Goal: Task Accomplishment & Management: Complete application form

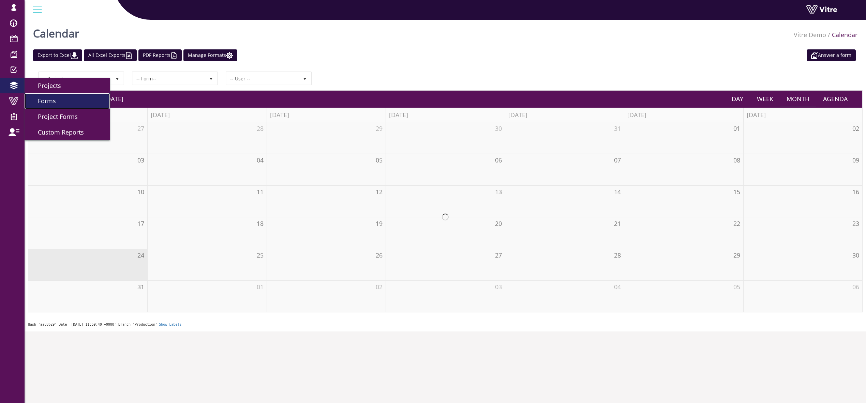
click at [71, 103] on link "Forms" at bounding box center [67, 101] width 85 height 16
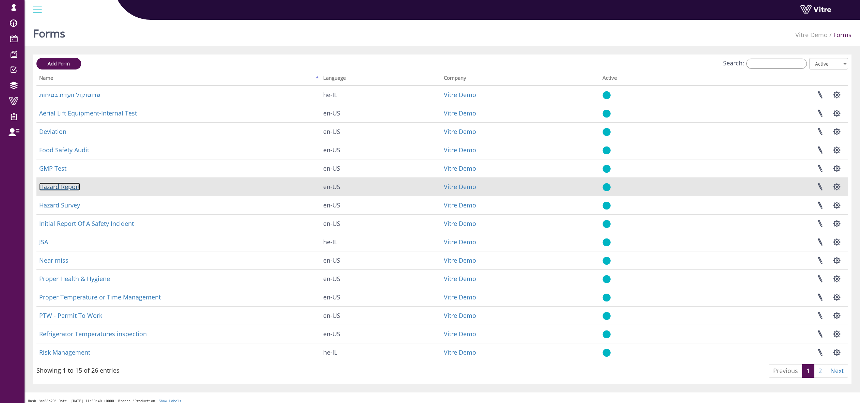
click at [65, 186] on link "Hazard Report" at bounding box center [59, 187] width 41 height 8
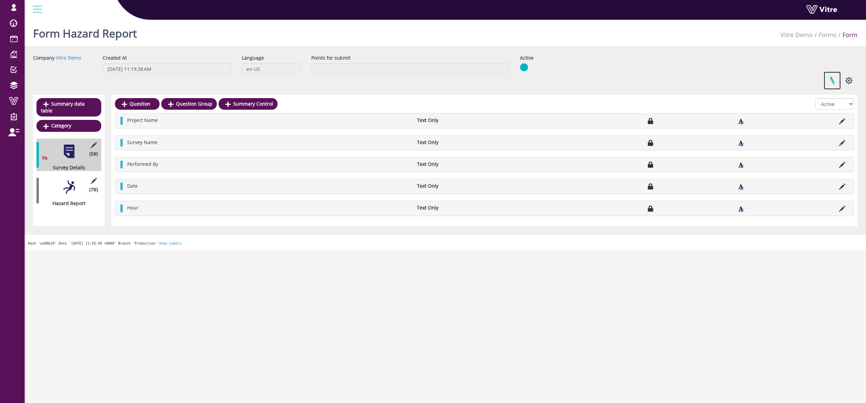
click at [830, 78] on link at bounding box center [831, 81] width 17 height 18
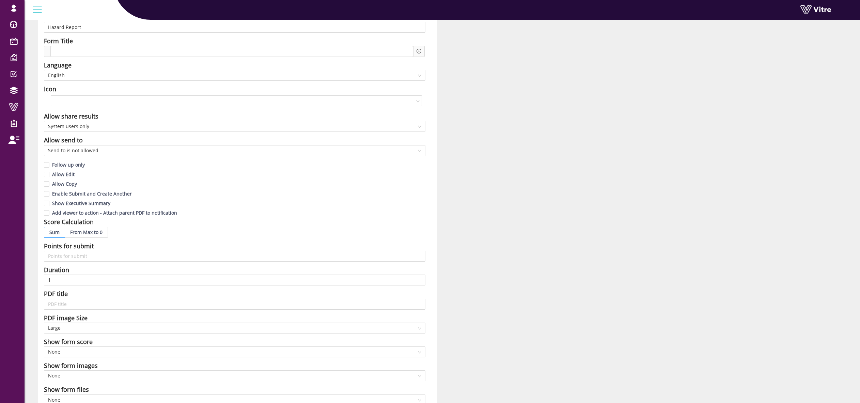
scroll to position [49, 0]
click at [48, 176] on input "Allow Edit" at bounding box center [47, 178] width 6 height 6
checkbox input "true"
click at [49, 185] on input "Allow Copy" at bounding box center [47, 187] width 6 height 6
checkbox input "true"
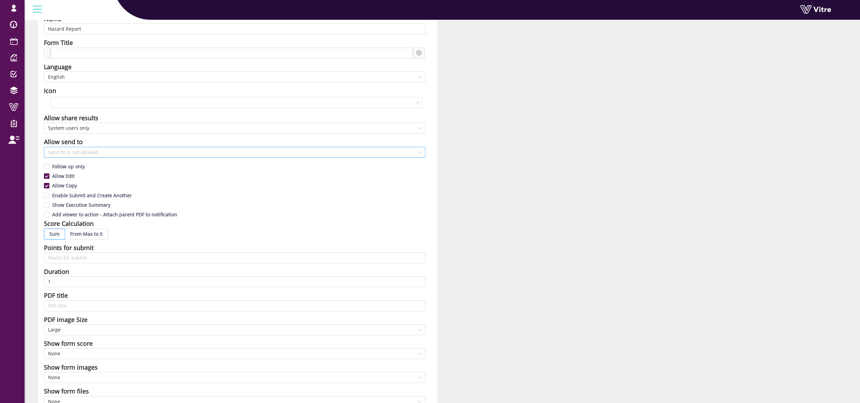
click at [87, 150] on span "Send to is not allowed" at bounding box center [234, 152] width 373 height 10
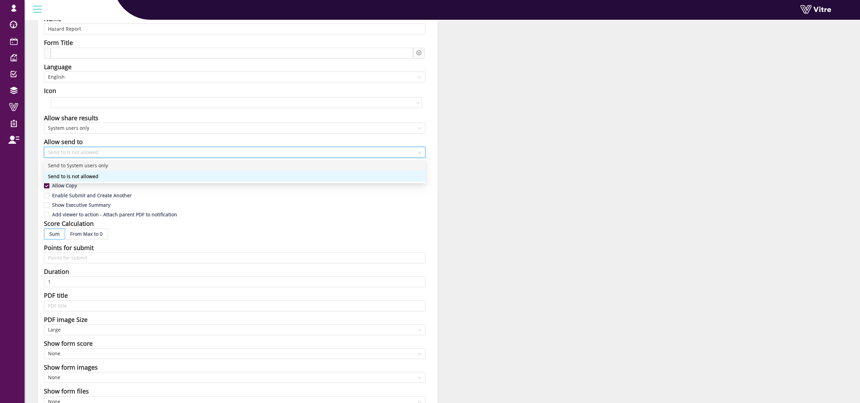
click at [70, 166] on div "Send to System users only" at bounding box center [234, 165] width 373 height 7
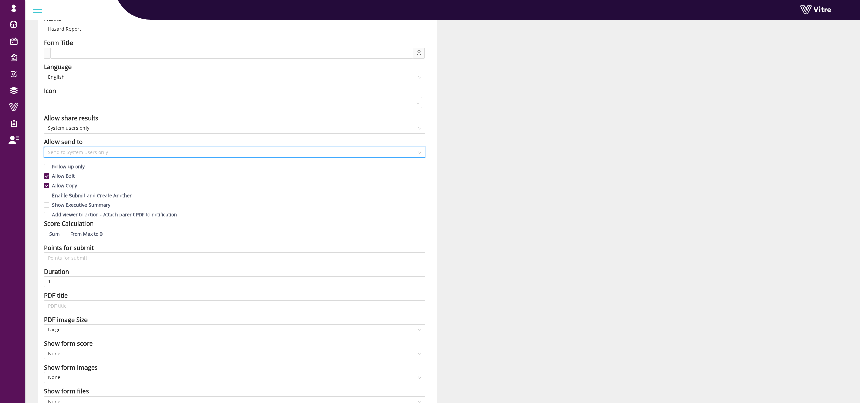
click at [64, 151] on span "Send to System users only" at bounding box center [234, 152] width 373 height 10
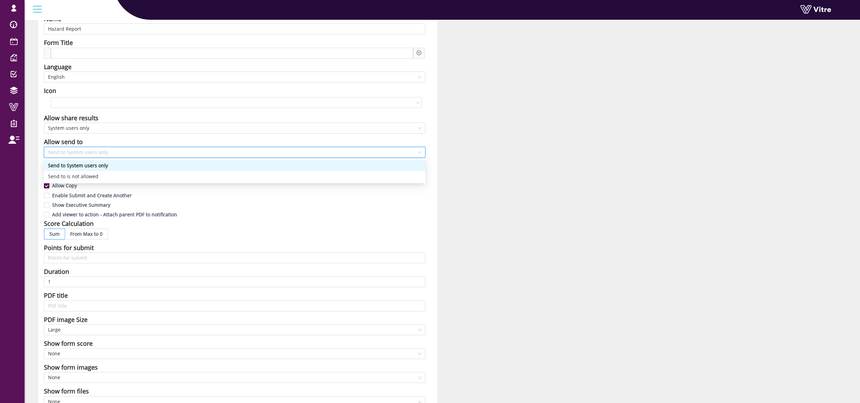
click at [433, 140] on div "Name Hazard Report Form Title Language English Icon Allow share results System …" at bounding box center [237, 250] width 399 height 491
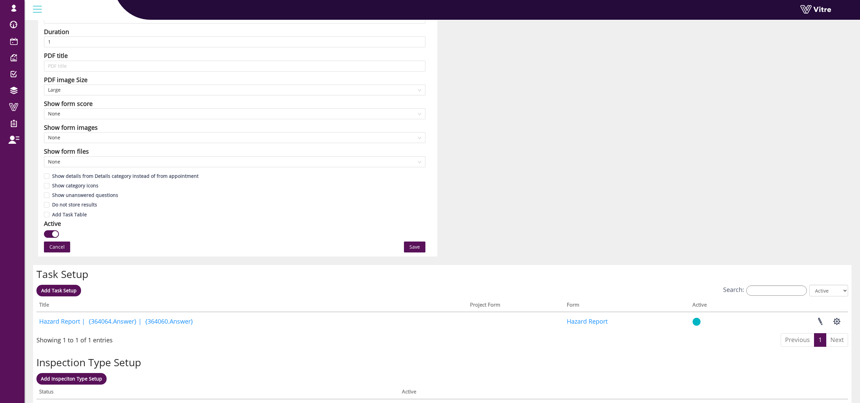
scroll to position [439, 0]
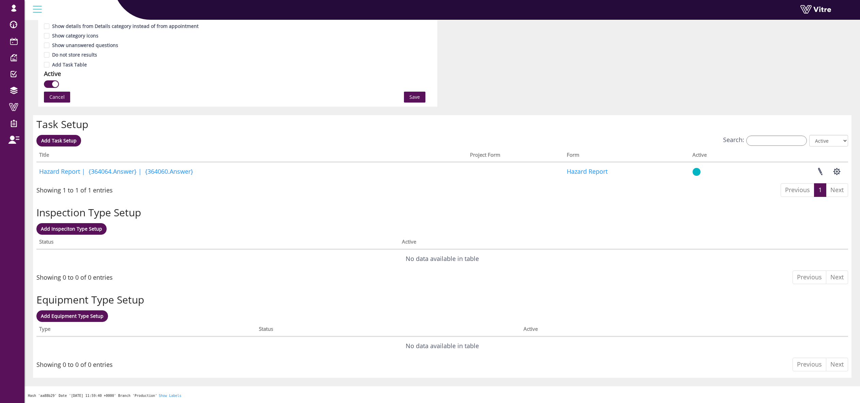
click at [415, 97] on span "Save" at bounding box center [415, 96] width 11 height 7
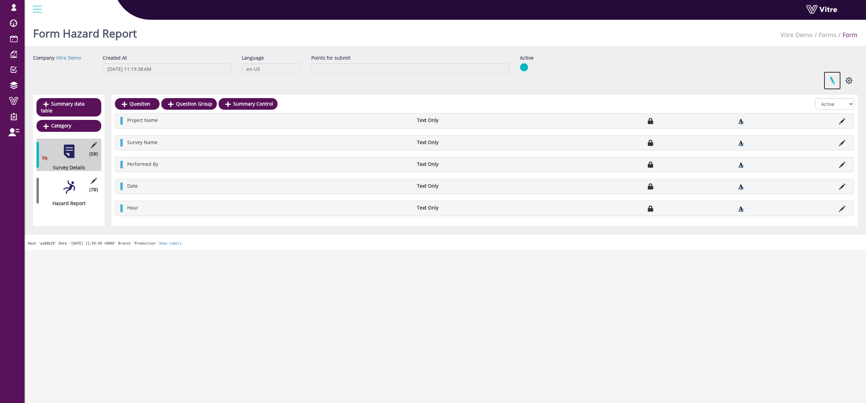
click at [833, 80] on link at bounding box center [831, 81] width 17 height 18
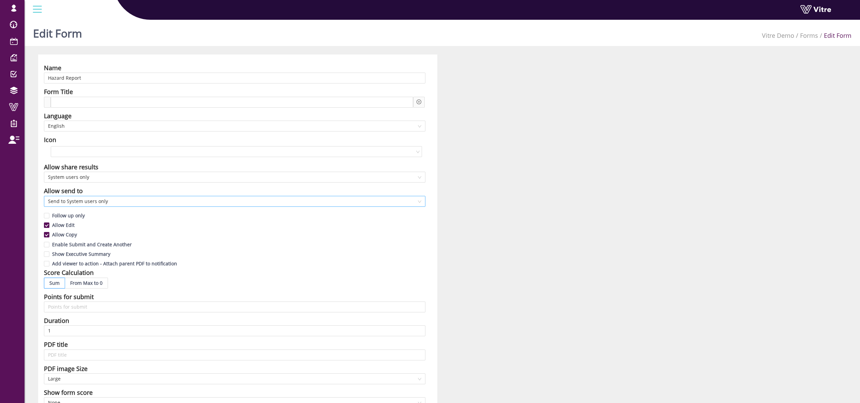
click at [47, 199] on div "Send to System users only" at bounding box center [235, 201] width 382 height 11
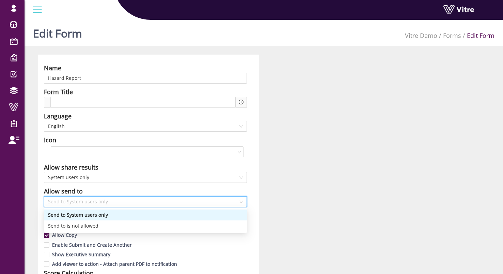
click at [48, 202] on span "Send to System users only" at bounding box center [145, 201] width 195 height 10
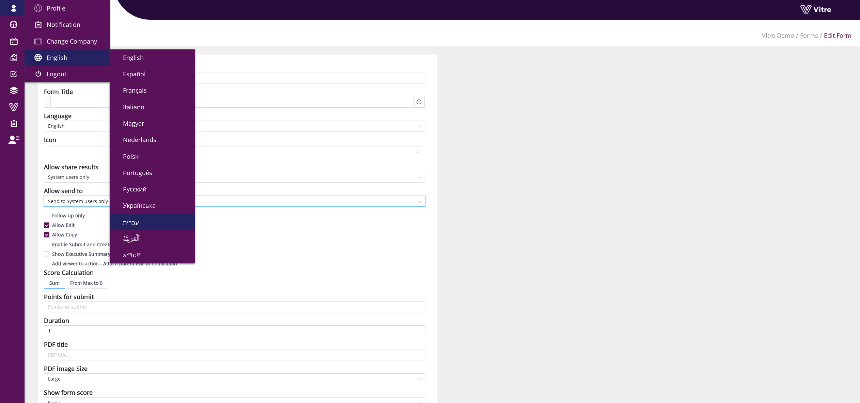
click at [138, 226] on link "עברית" at bounding box center [152, 222] width 85 height 16
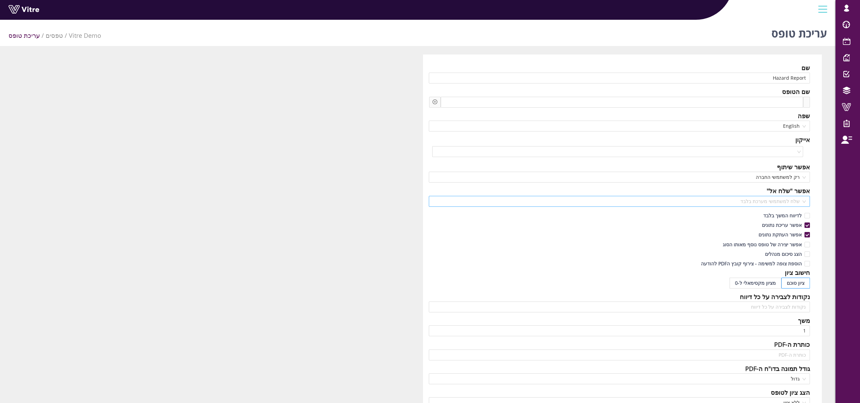
click at [800, 200] on span "שלח למשתמשי מערכת בלבד" at bounding box center [619, 201] width 373 height 10
drag, startPoint x: 811, startPoint y: 189, endPoint x: 735, endPoint y: 196, distance: 76.6
click at [764, 191] on div "שם Hazard Report שם הטופס שפה English אייקון אפשר שיתוף רק למשתמשי החברה אפשר "…" at bounding box center [622, 300] width 399 height 491
copy div "אפשר "שלח אל""
